Goal: Task Accomplishment & Management: Use online tool/utility

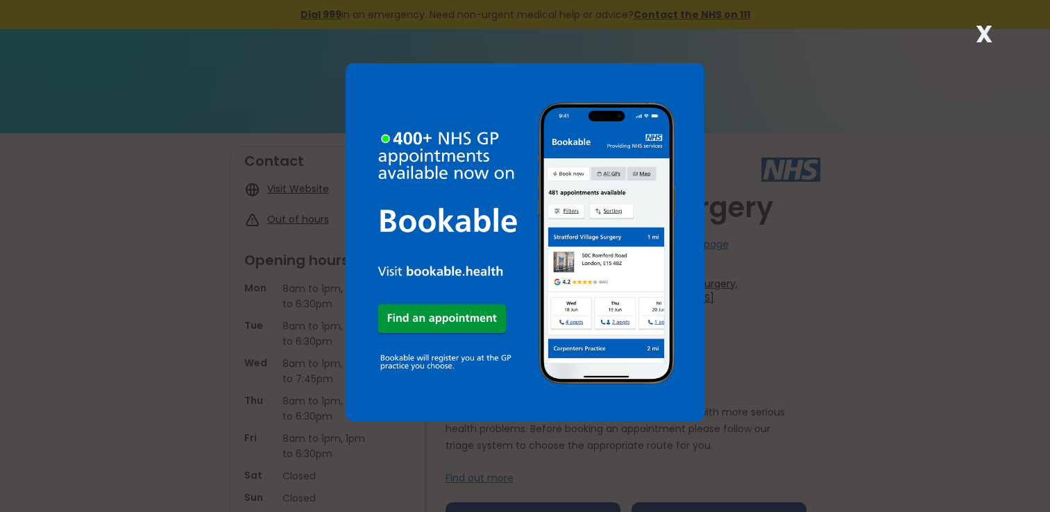
click at [982, 35] on strong "X" at bounding box center [983, 33] width 17 height 33
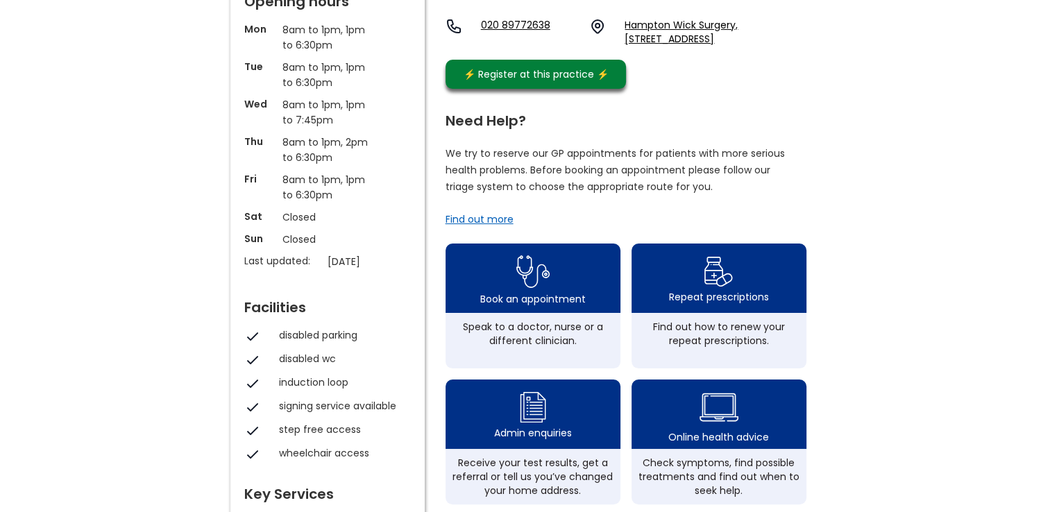
scroll to position [315, 0]
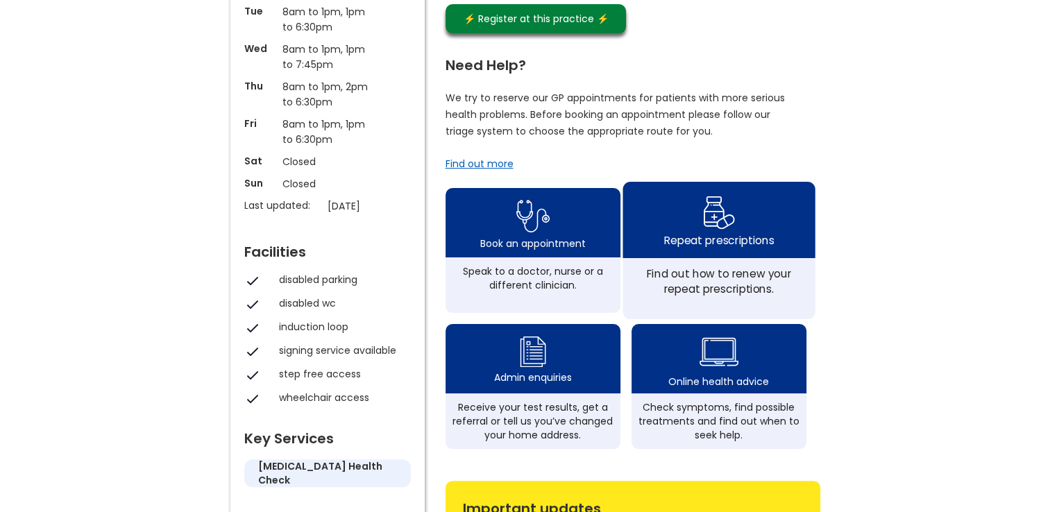
click at [728, 258] on div "Repeat prescriptions" at bounding box center [719, 220] width 192 height 76
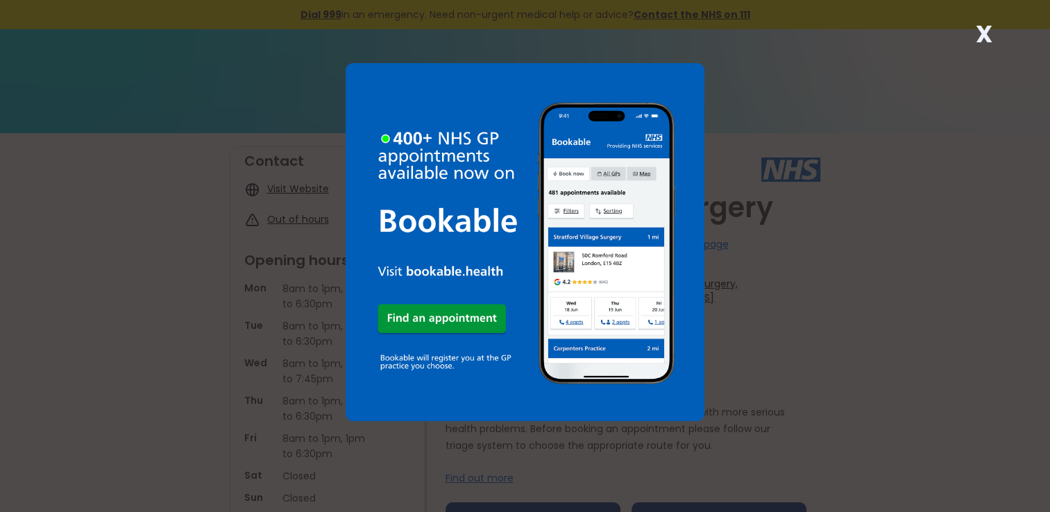
click at [984, 36] on strong "X" at bounding box center [983, 33] width 17 height 33
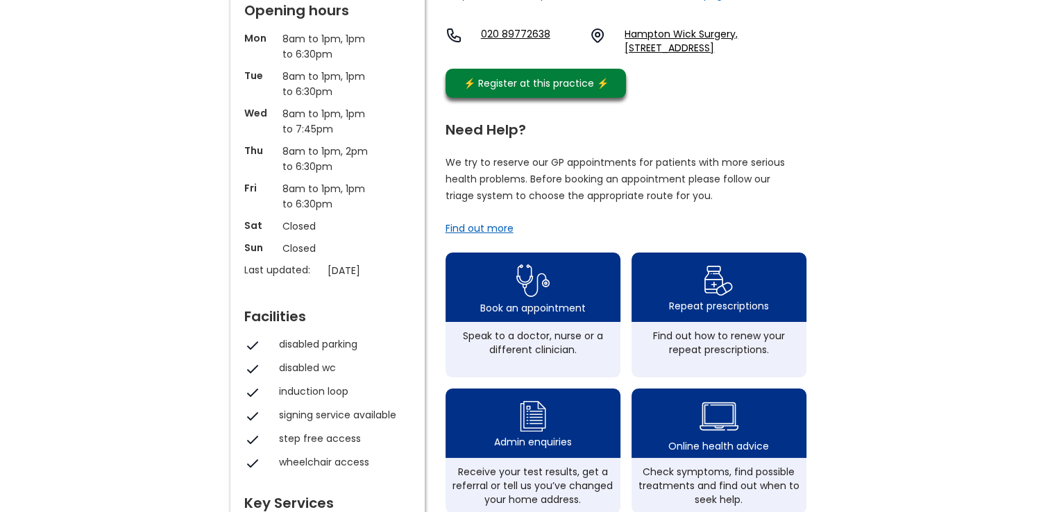
scroll to position [287, 0]
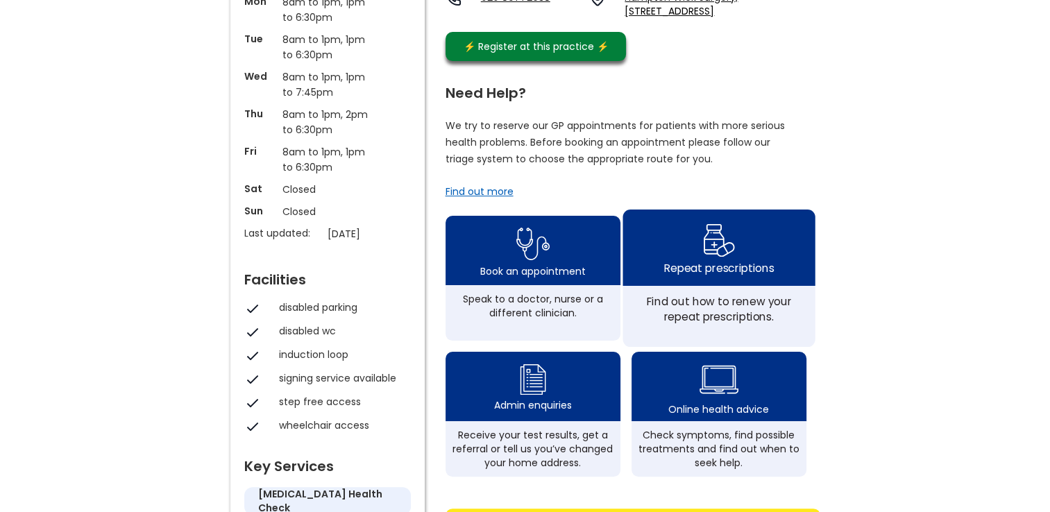
click at [698, 276] on div "Repeat prescriptions" at bounding box center [719, 267] width 110 height 15
